Goal: Check status: Check status

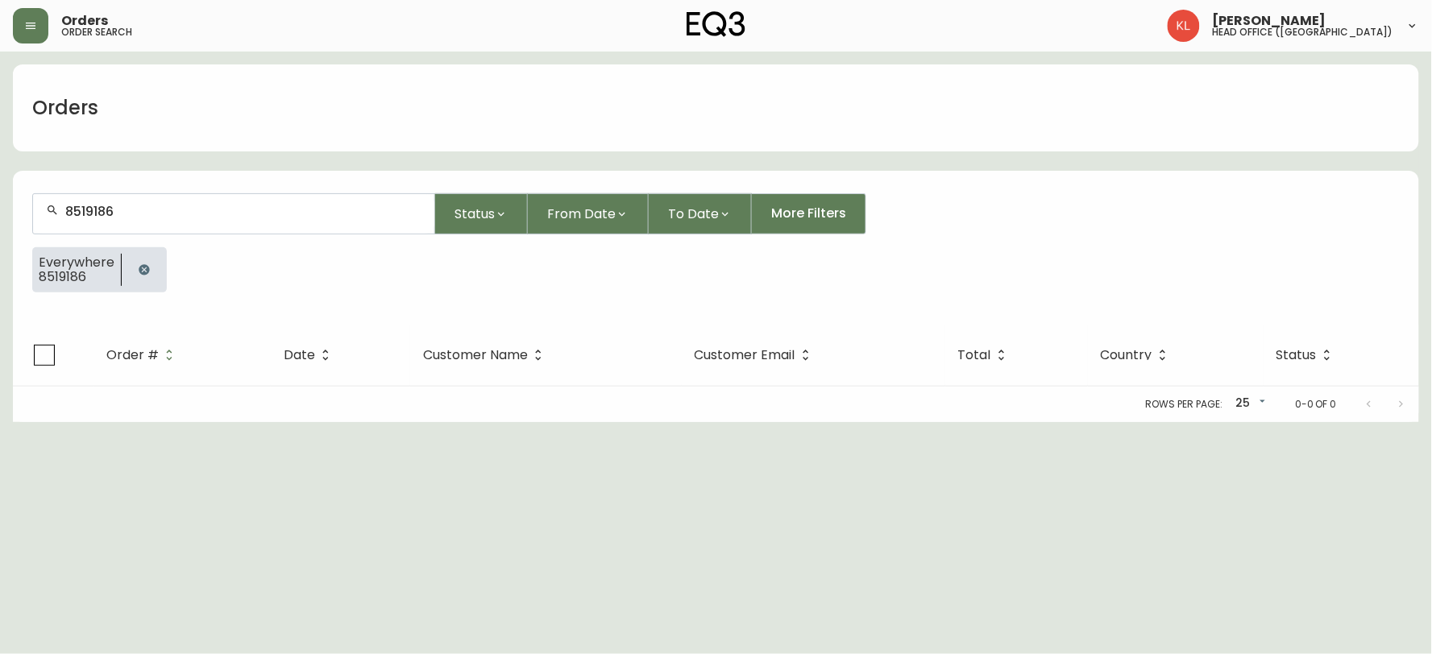
drag, startPoint x: 282, startPoint y: 202, endPoint x: 0, endPoint y: 169, distance: 283.9
click at [0, 170] on main "Orders 8519186 Status From Date To Date More Filters Everywhere 8519186 Order #…" at bounding box center [716, 237] width 1432 height 371
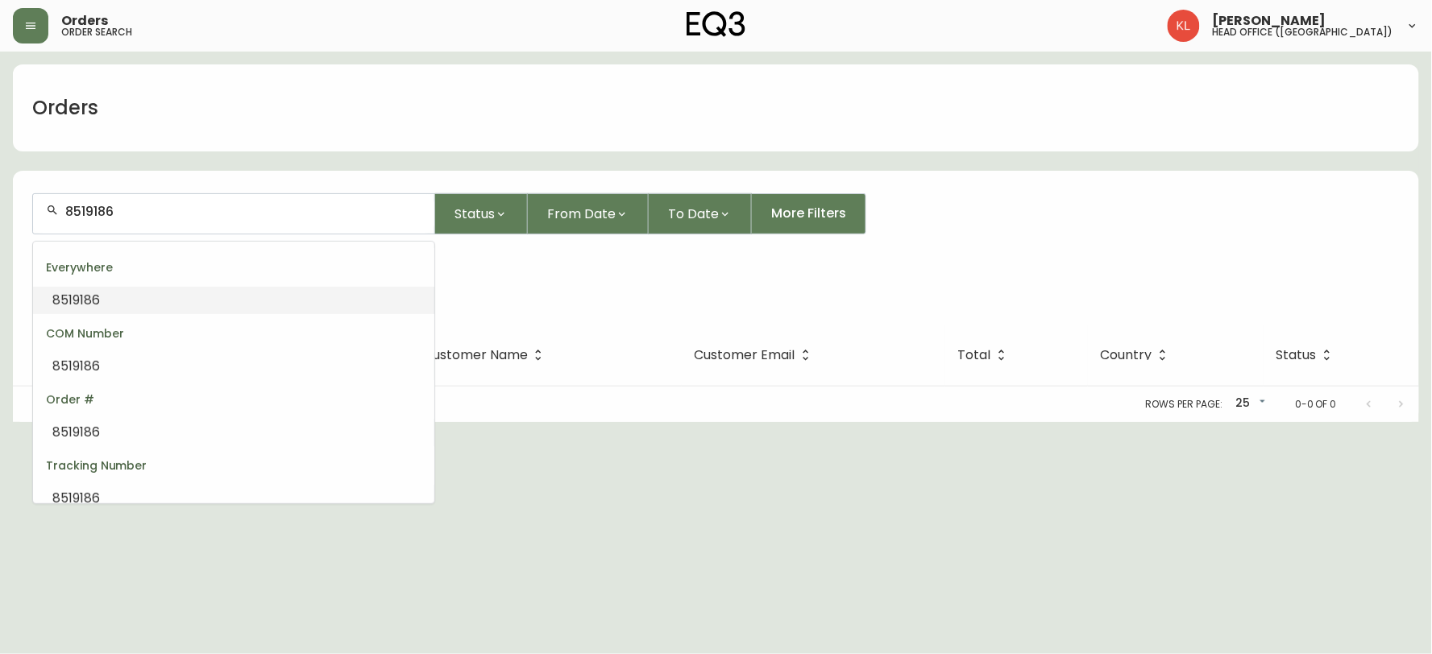
drag, startPoint x: 143, startPoint y: 213, endPoint x: 0, endPoint y: 220, distance: 143.6
click at [0, 220] on main "Orders 8519186 Status From Date To Date More Filters Everywhere 8519186 Order #…" at bounding box center [716, 237] width 1432 height 371
paste input "4134933."
type input "4134933."
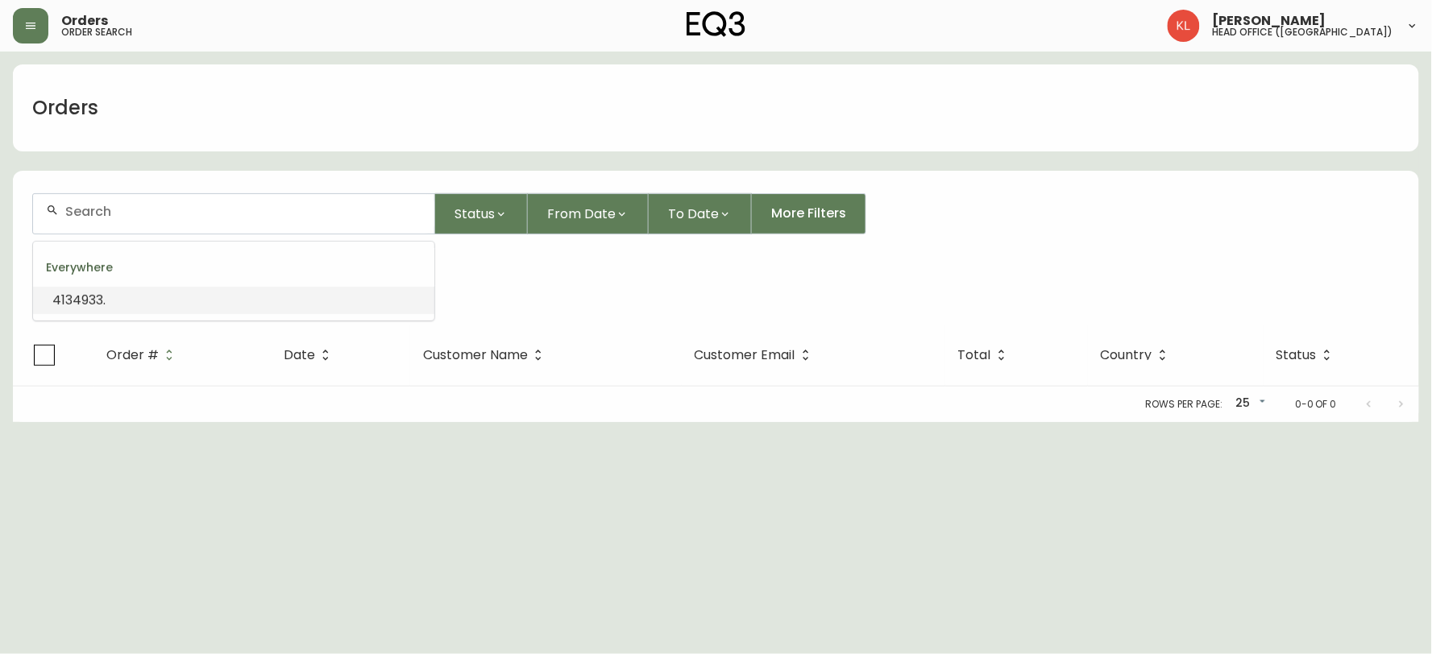
paste input "4134933."
type input "4134933."
drag, startPoint x: 143, startPoint y: 271, endPoint x: 176, endPoint y: 218, distance: 61.9
click at [143, 270] on icon "button" at bounding box center [144, 269] width 13 height 13
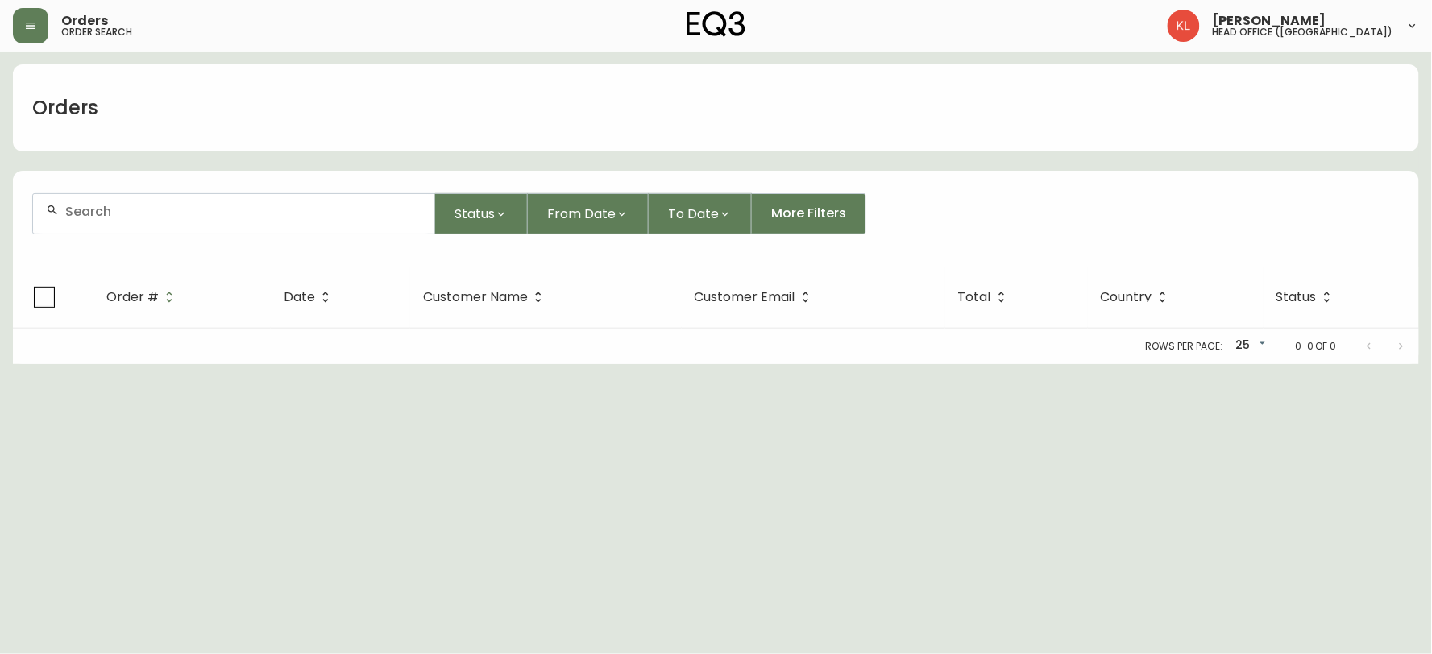
click at [180, 210] on input "text" at bounding box center [243, 211] width 356 height 15
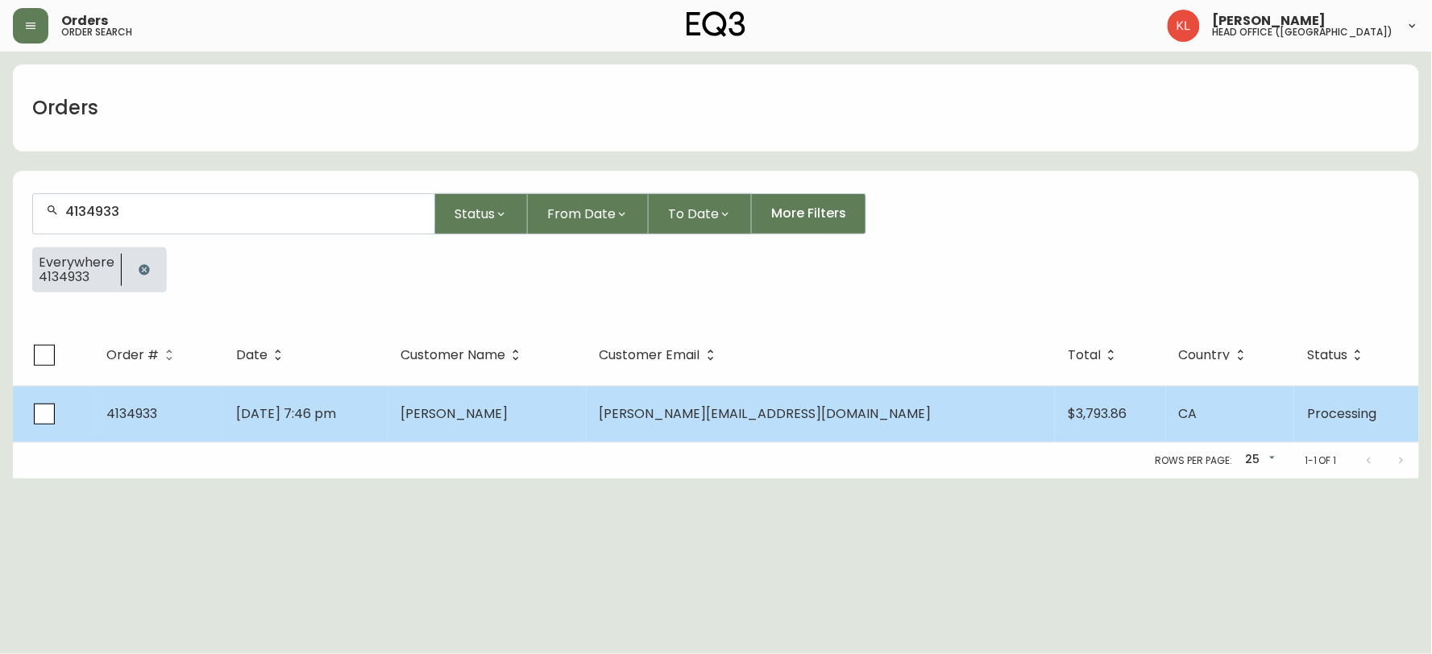
type input "4134933"
click at [388, 440] on td "[DATE] 7:46 pm" at bounding box center [305, 414] width 164 height 56
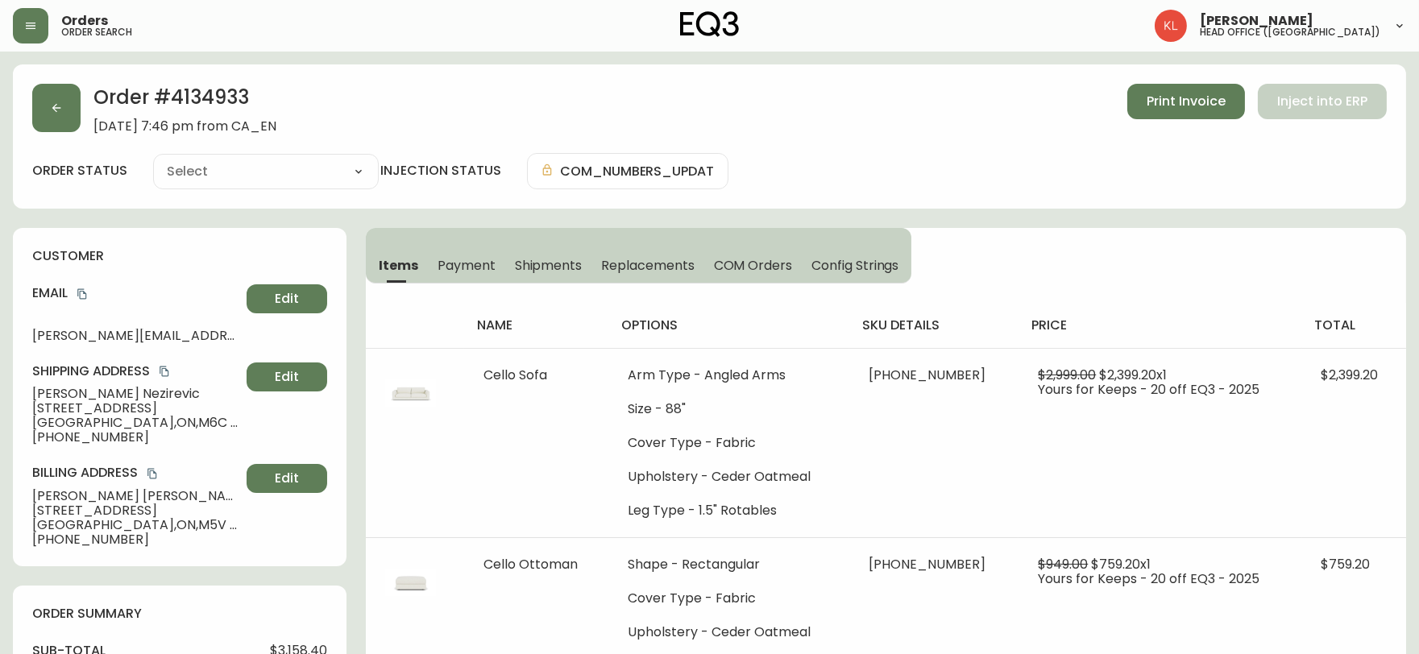
type input "Processing"
select select "PROCESSING"
drag, startPoint x: 270, startPoint y: 97, endPoint x: 164, endPoint y: 100, distance: 106.4
click at [164, 100] on h2 "Order # 4134933" at bounding box center [184, 101] width 183 height 35
copy h2 "4134933"
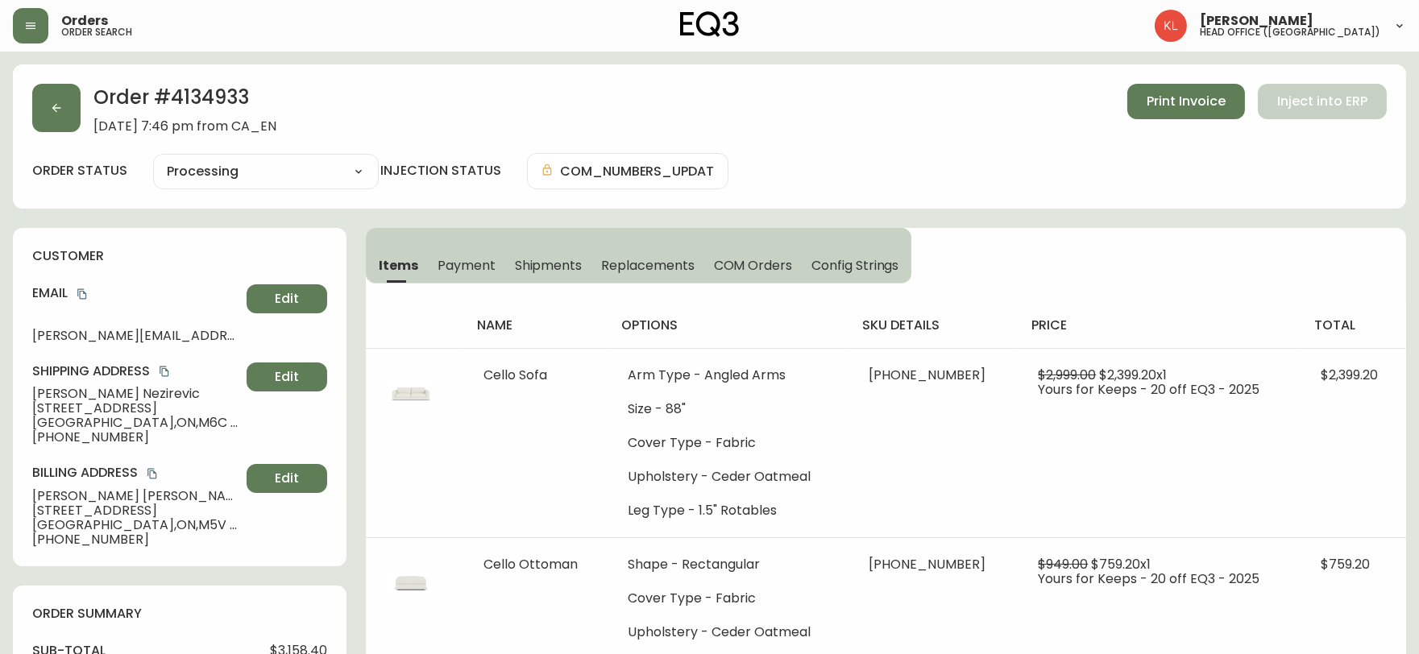
click at [1004, 119] on div "Order # 4134933 [DATE] 7:46 pm from CA_EN Print Invoice Inject into ERP" at bounding box center [709, 109] width 1354 height 50
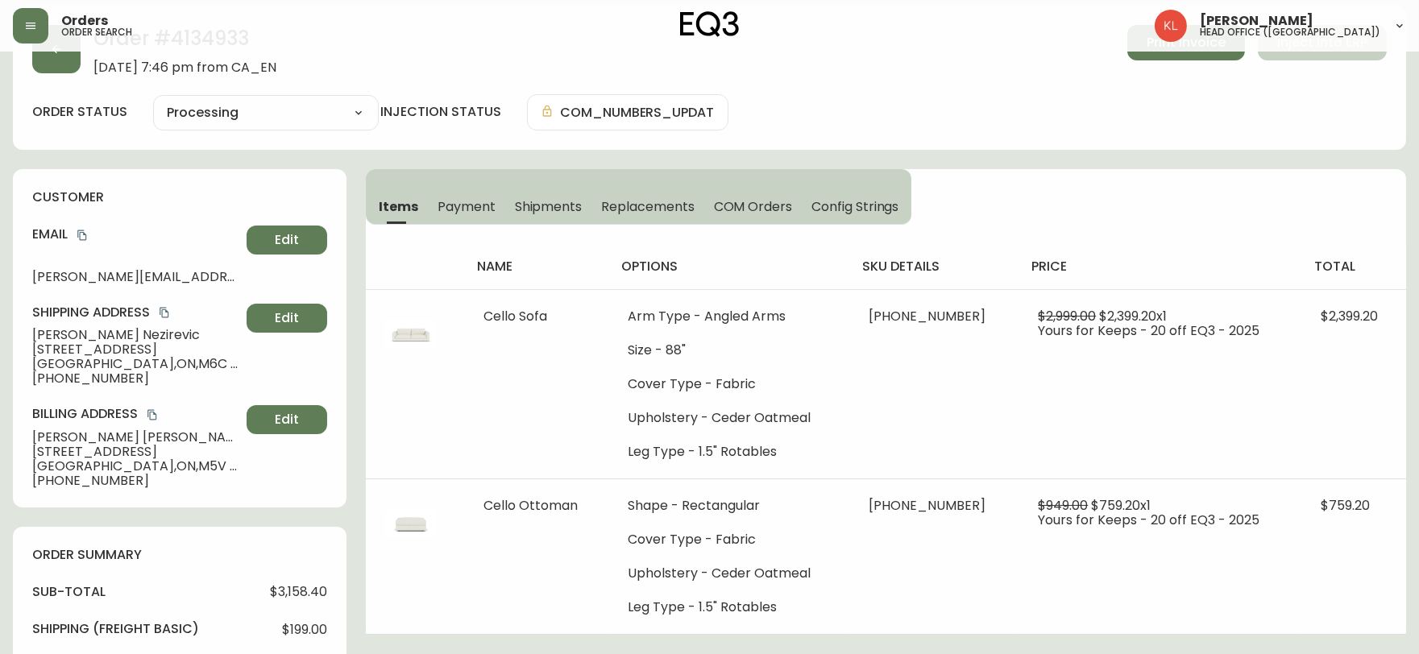
scroll to position [89, 0]
